Goal: Browse casually: Explore the website without a specific task or goal

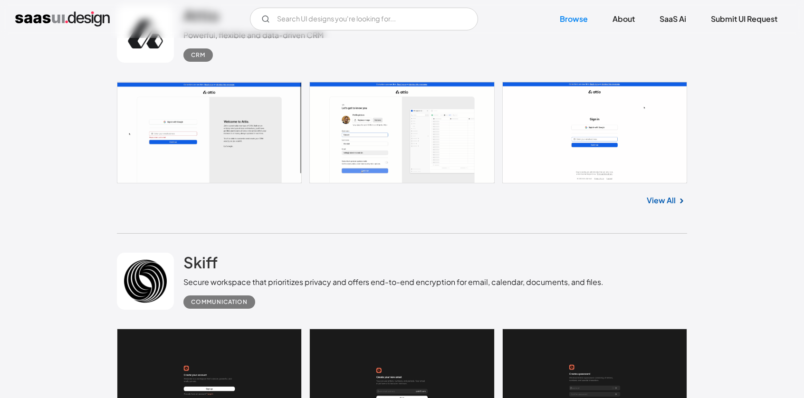
scroll to position [523, 0]
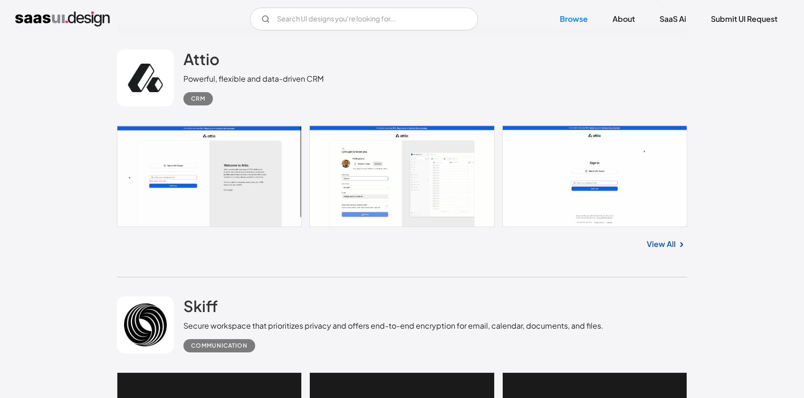
click at [252, 186] on link at bounding box center [402, 176] width 570 height 102
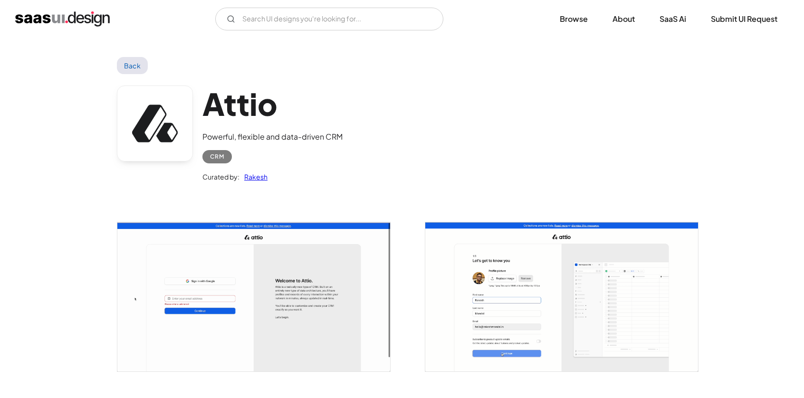
click at [296, 268] on img "open lightbox" at bounding box center [253, 296] width 273 height 149
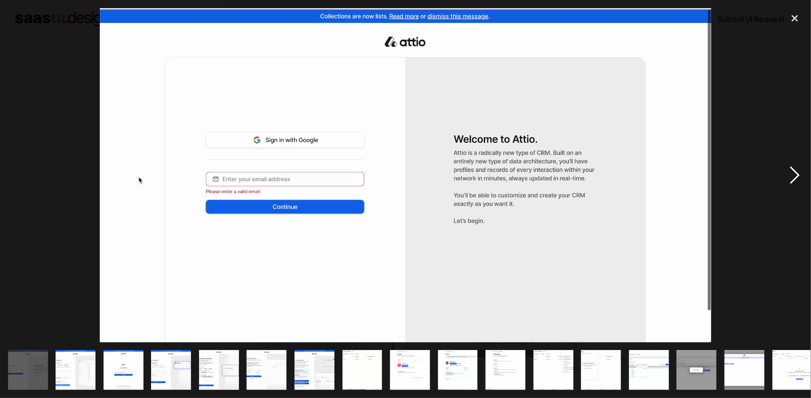
click at [793, 171] on div "next image" at bounding box center [795, 175] width 32 height 334
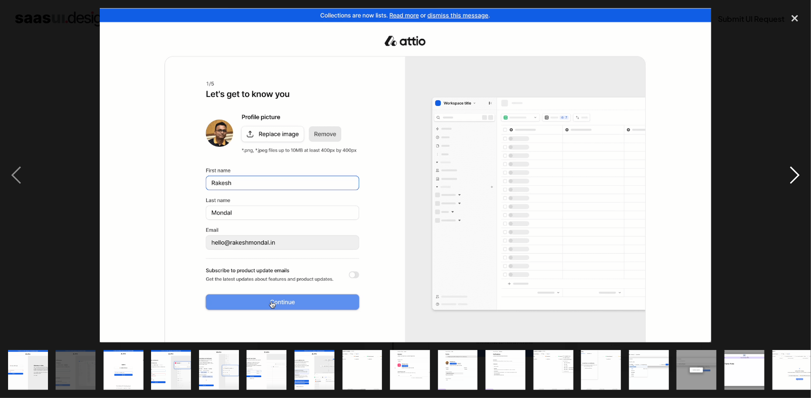
click at [793, 171] on div "next image" at bounding box center [795, 175] width 32 height 334
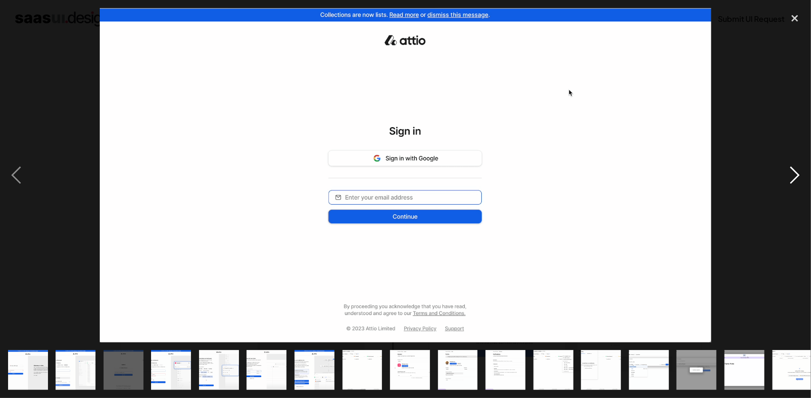
click at [793, 171] on div "next image" at bounding box center [795, 175] width 32 height 334
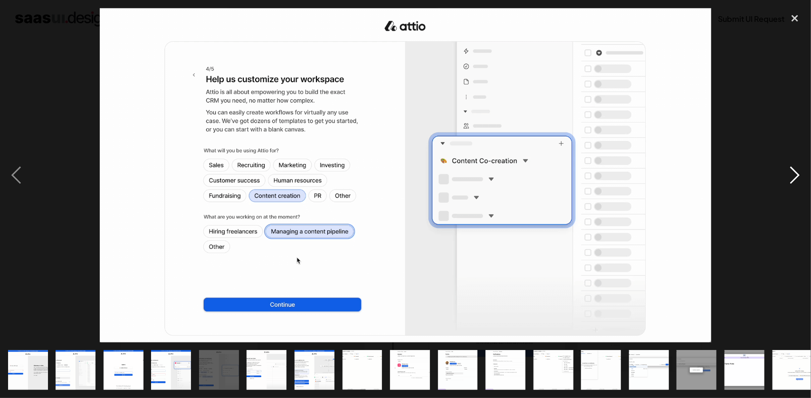
click at [793, 171] on div "next image" at bounding box center [795, 175] width 32 height 334
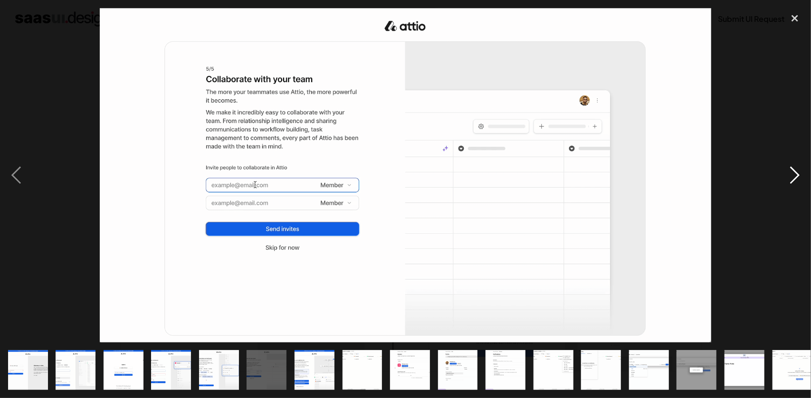
click at [793, 171] on div "next image" at bounding box center [795, 175] width 32 height 334
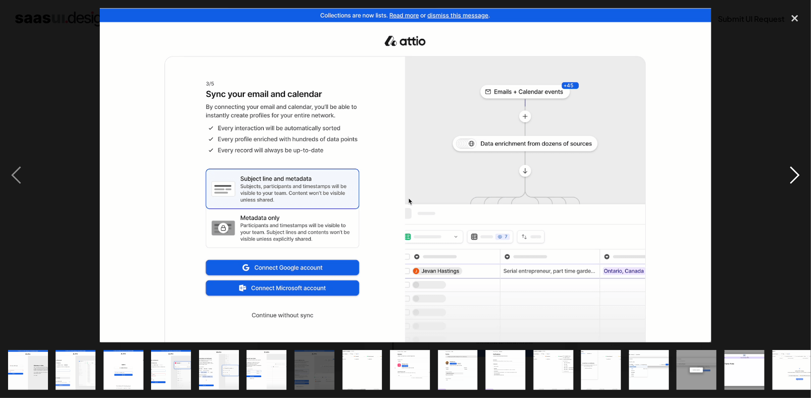
click at [793, 171] on div "next image" at bounding box center [795, 175] width 32 height 334
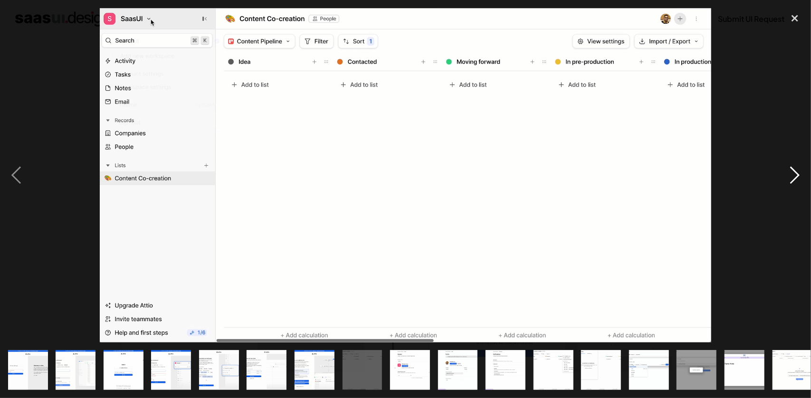
click at [793, 171] on div "next image" at bounding box center [795, 175] width 32 height 334
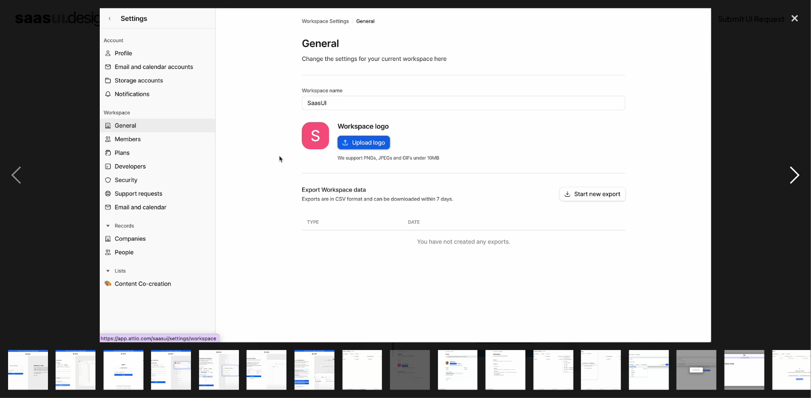
click at [793, 171] on div "next image" at bounding box center [795, 175] width 32 height 334
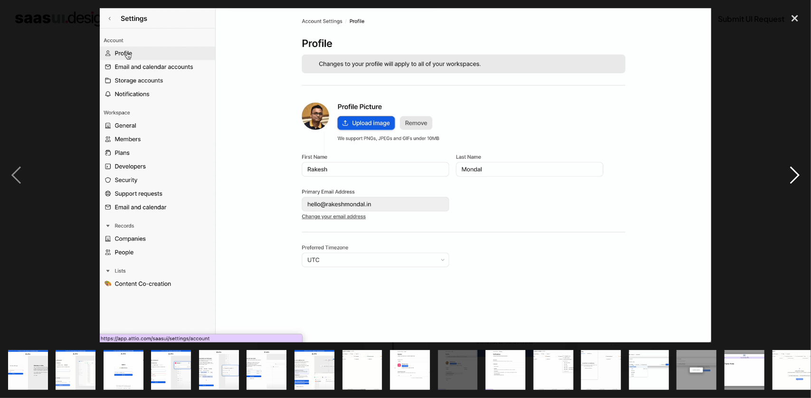
click at [793, 171] on div "next image" at bounding box center [795, 175] width 32 height 334
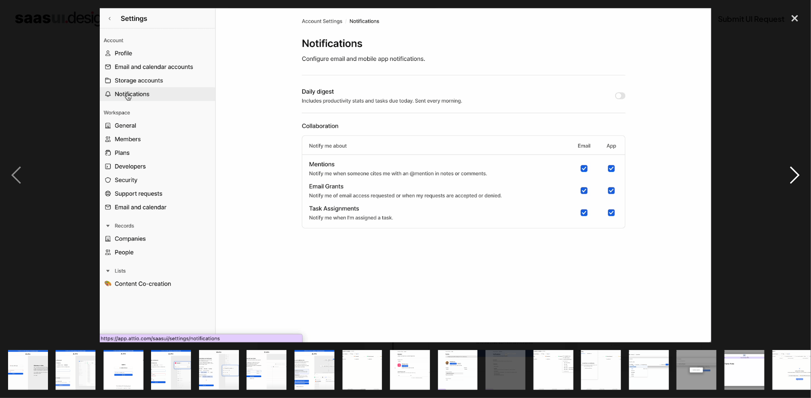
click at [793, 171] on div "next image" at bounding box center [795, 175] width 32 height 334
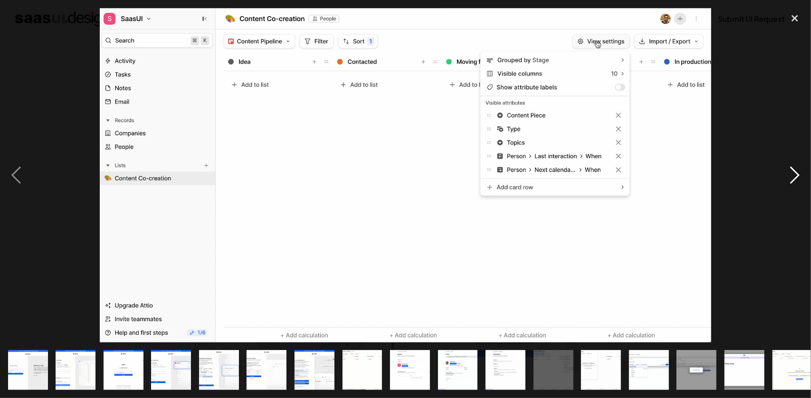
click at [793, 171] on div "next image" at bounding box center [795, 175] width 32 height 334
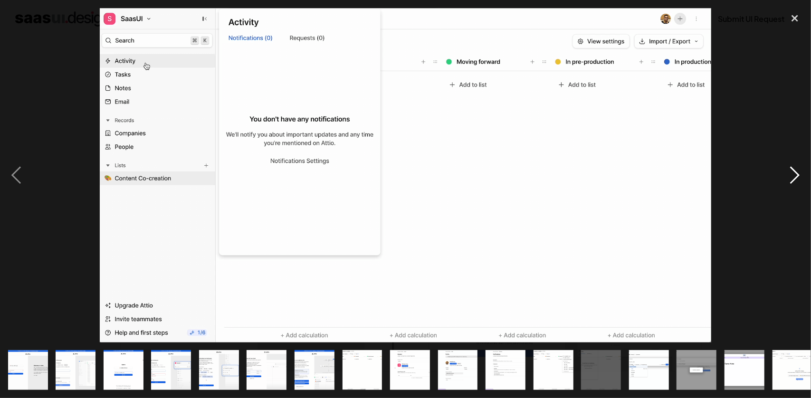
click at [793, 171] on div "next image" at bounding box center [795, 175] width 32 height 334
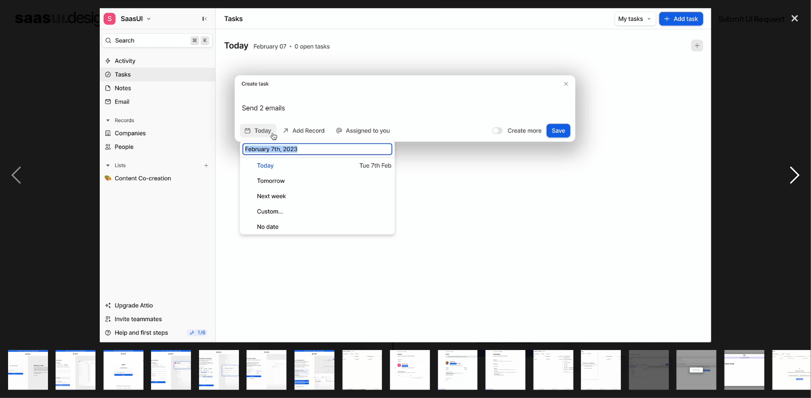
click at [793, 171] on div "next image" at bounding box center [795, 175] width 32 height 334
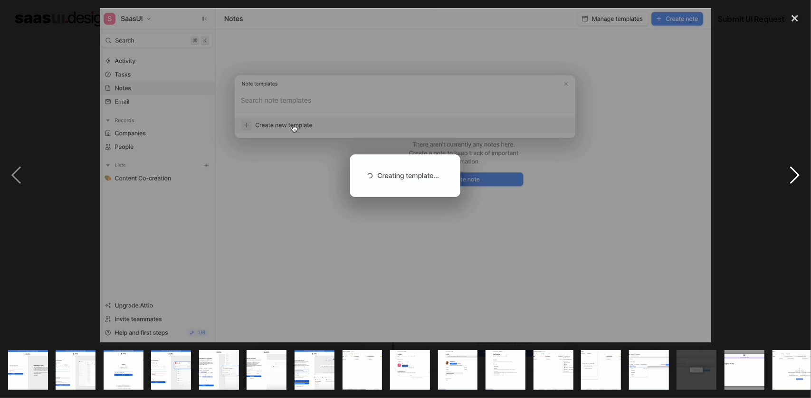
click at [793, 171] on div "next image" at bounding box center [795, 175] width 32 height 334
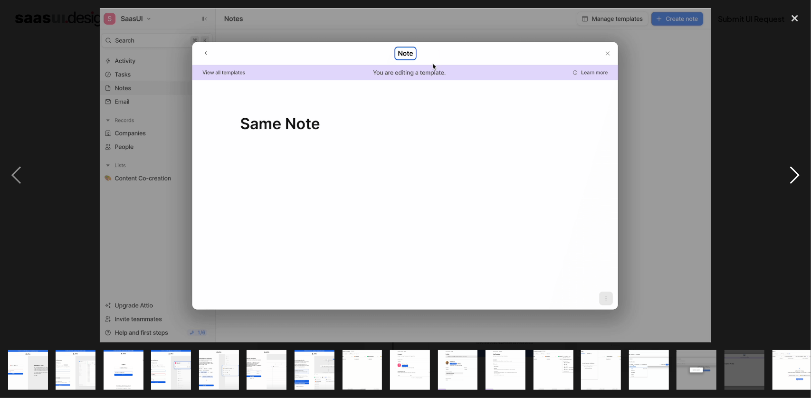
click at [793, 171] on div "next image" at bounding box center [795, 175] width 32 height 334
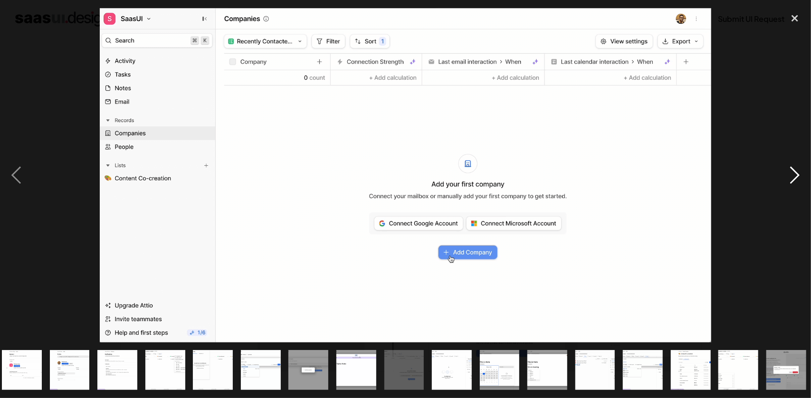
scroll to position [0, 391]
